Goal: Information Seeking & Learning: Learn about a topic

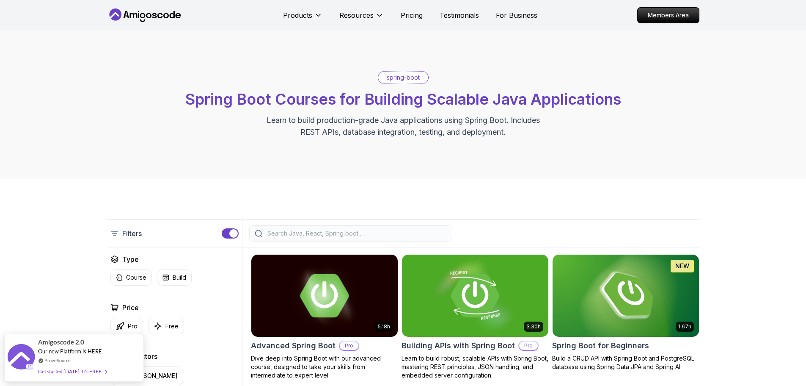
click at [784, 168] on div "spring-boot Spring Boot Courses for Building Scalable Java Applications Learn t…" at bounding box center [403, 104] width 806 height 148
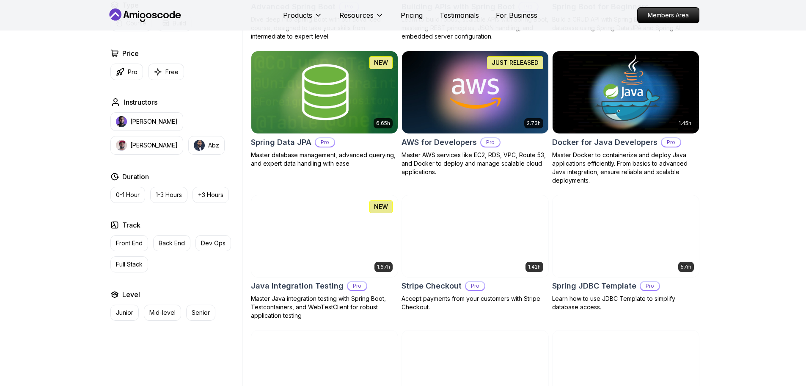
scroll to position [356, 0]
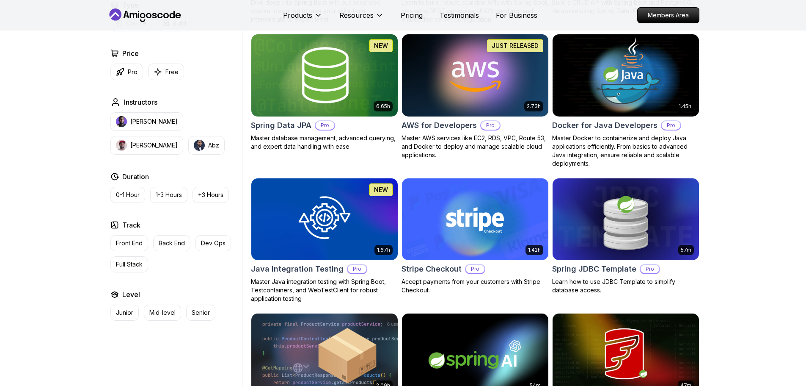
click at [773, 161] on div "Filters Filters Type Course Build Price Pro Free Instructors [PERSON_NAME] [PER…" at bounding box center [403, 218] width 806 height 791
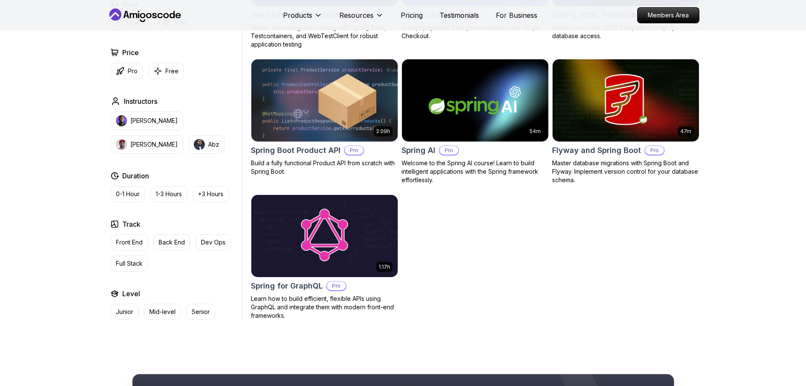
scroll to position [627, 0]
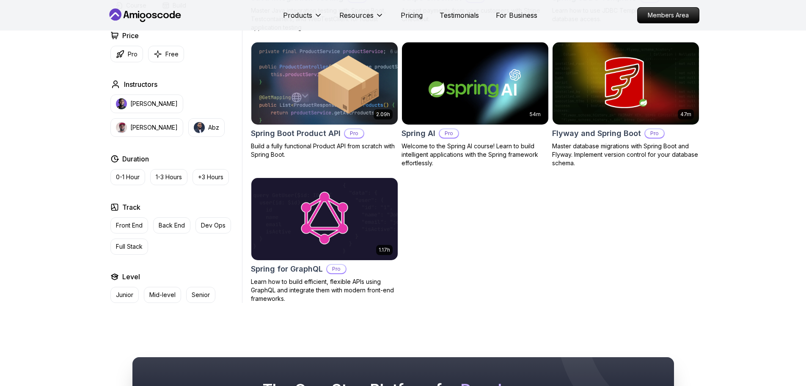
click at [286, 135] on h2 "Spring Boot Product API" at bounding box center [296, 133] width 90 height 12
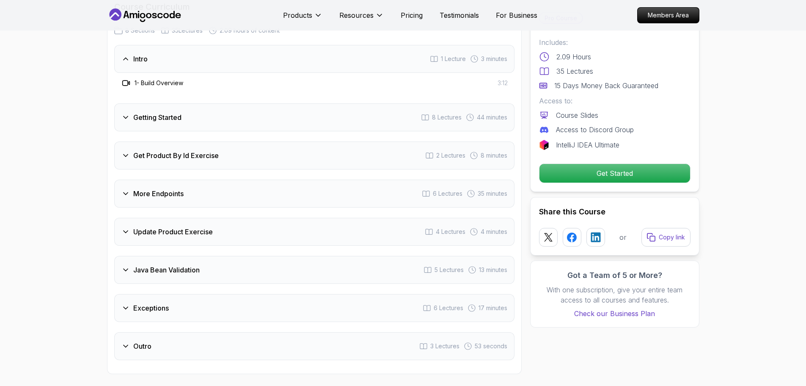
scroll to position [1049, 0]
click at [492, 113] on span "44 minutes" at bounding box center [492, 117] width 30 height 8
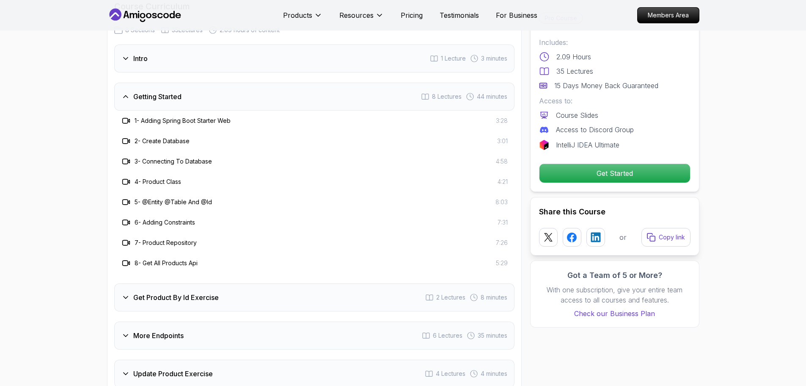
click at [290, 271] on div "Intro 1 Lecture 3 minutes Getting Started 8 Lectures 44 minutes 1 - Adding Spri…" at bounding box center [314, 272] width 400 height 457
click at [259, 292] on div "Get Product By Id Exercise 2 Lectures 8 minutes" at bounding box center [314, 297] width 400 height 28
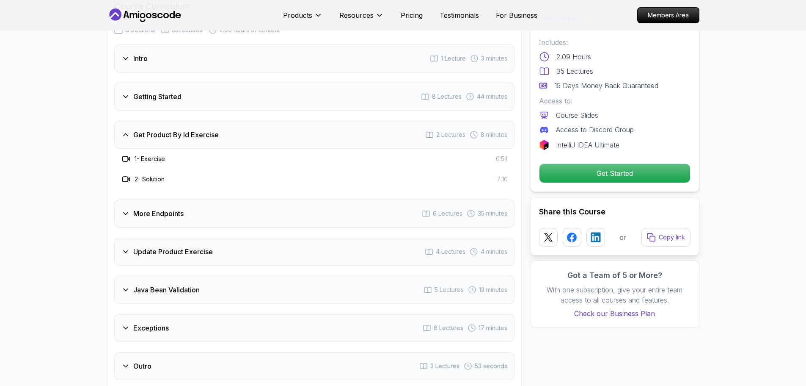
click at [195, 214] on div "More Endpoints 6 Lectures 35 minutes" at bounding box center [314, 213] width 400 height 28
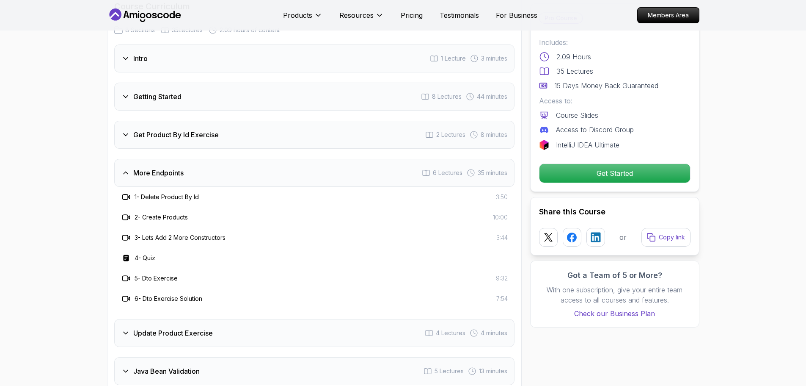
click at [165, 213] on h3 "2 - Create Products" at bounding box center [161, 217] width 53 height 8
click at [148, 166] on div "More Endpoints 6 Lectures 35 minutes" at bounding box center [314, 173] width 400 height 28
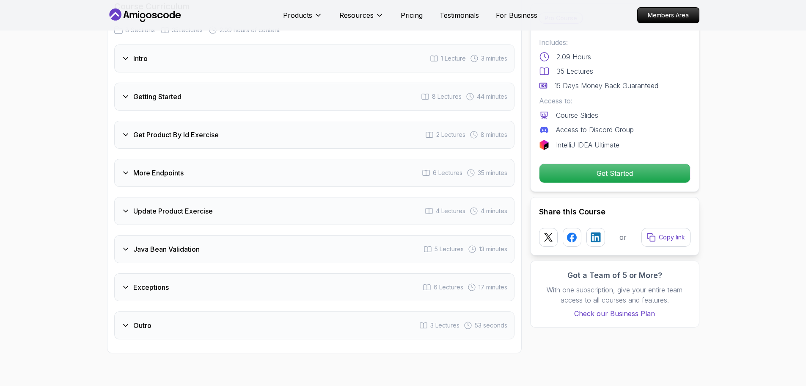
click at [163, 206] on h3 "Update Product Exercise" at bounding box center [173, 211] width 80 height 10
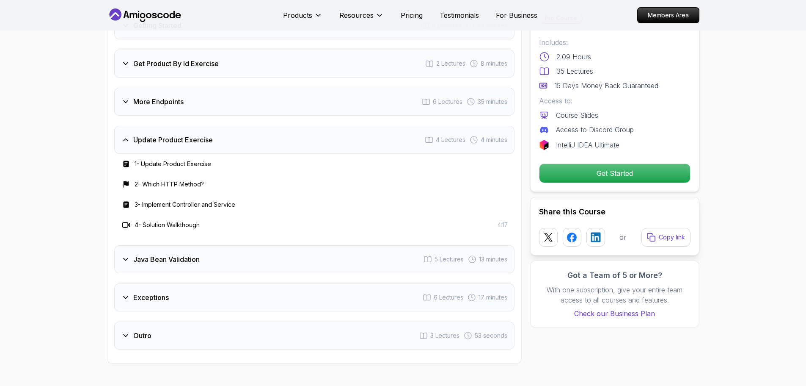
scroll to position [1133, 0]
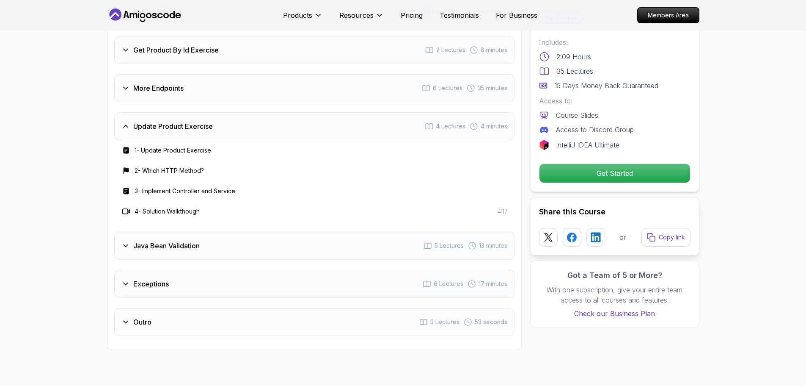
click at [185, 146] on h3 "1 - Update Product Exercise" at bounding box center [173, 150] width 77 height 8
click at [199, 121] on h3 "Update Product Exercise" at bounding box center [173, 126] width 80 height 10
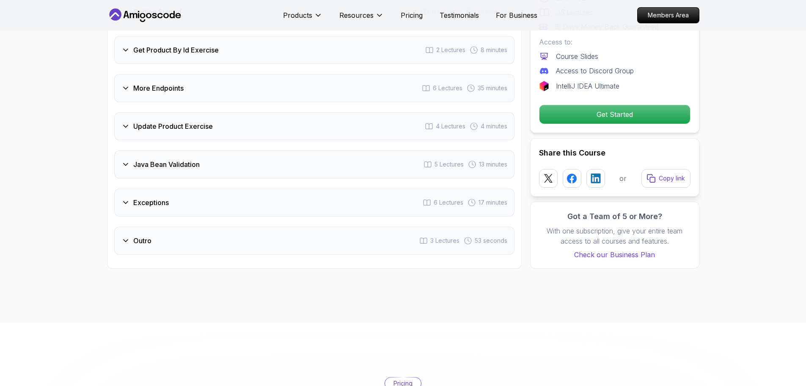
click at [226, 150] on div "Java Bean Validation 5 Lectures 13 minutes" at bounding box center [314, 164] width 400 height 28
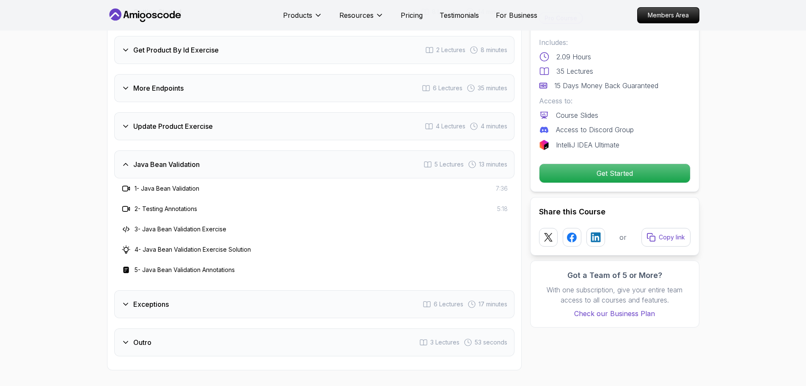
click at [232, 276] on div "Intro 1 Lecture 3 minutes Getting Started 8 Lectures 44 minutes Get Product By …" at bounding box center [314, 158] width 400 height 396
click at [232, 295] on div "Exceptions 6 Lectures 17 minutes" at bounding box center [314, 304] width 400 height 28
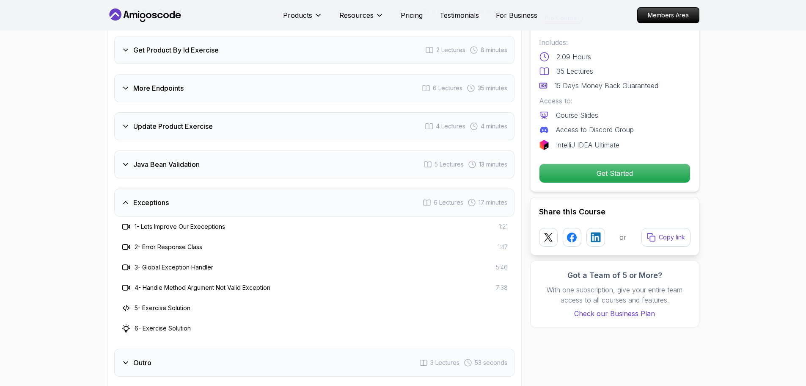
drag, startPoint x: 217, startPoint y: 331, endPoint x: 216, endPoint y: 348, distance: 17.0
click at [216, 348] on div "Intro 1 Lecture 3 minutes Getting Started 8 Lectures 44 minutes Get Product By …" at bounding box center [314, 168] width 400 height 417
click at [216, 348] on div "Outro 3 Lectures 53 seconds" at bounding box center [314, 362] width 400 height 28
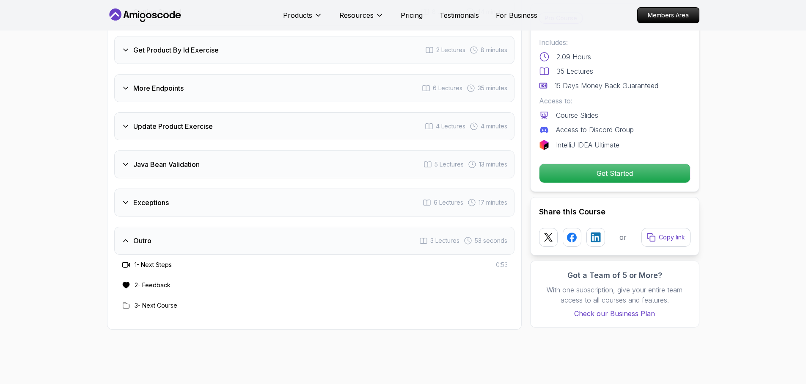
click at [236, 260] on div "1 - Next Steps 0:53" at bounding box center [314, 265] width 387 height 10
click at [215, 233] on div "Outro 3 Lectures 53 seconds" at bounding box center [314, 240] width 400 height 28
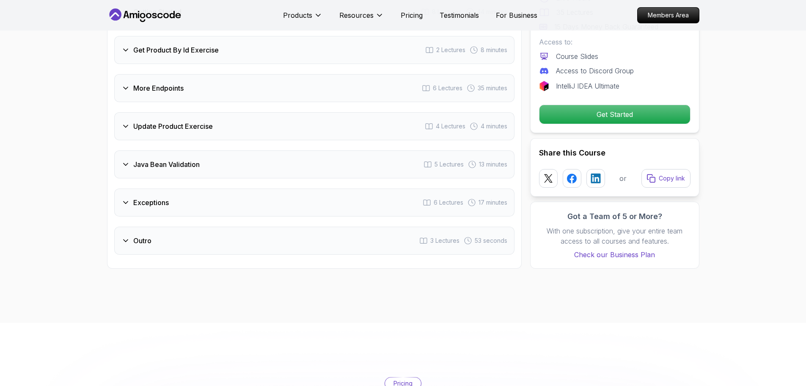
click at [221, 176] on div "Intro 1 Lecture 3 minutes Getting Started 8 Lectures 44 minutes Get Product By …" at bounding box center [314, 107] width 400 height 295
click at [221, 188] on div "Exceptions 6 Lectures 17 minutes" at bounding box center [314, 202] width 400 height 28
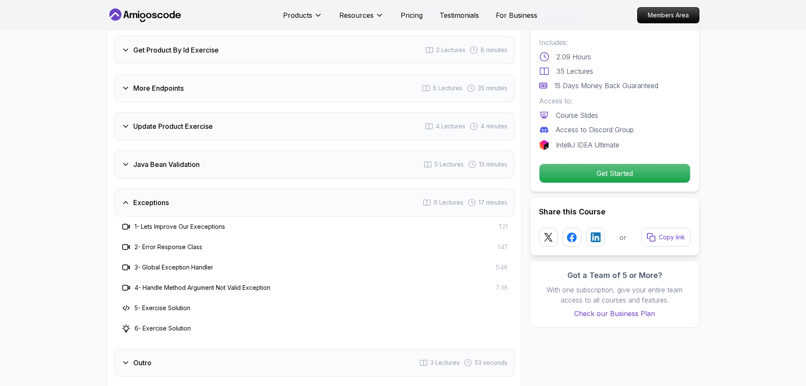
click at [141, 283] on h3 "4 - Handle Method Argument Not Valid Exception" at bounding box center [203, 287] width 136 height 8
